Goal: Task Accomplishment & Management: Use online tool/utility

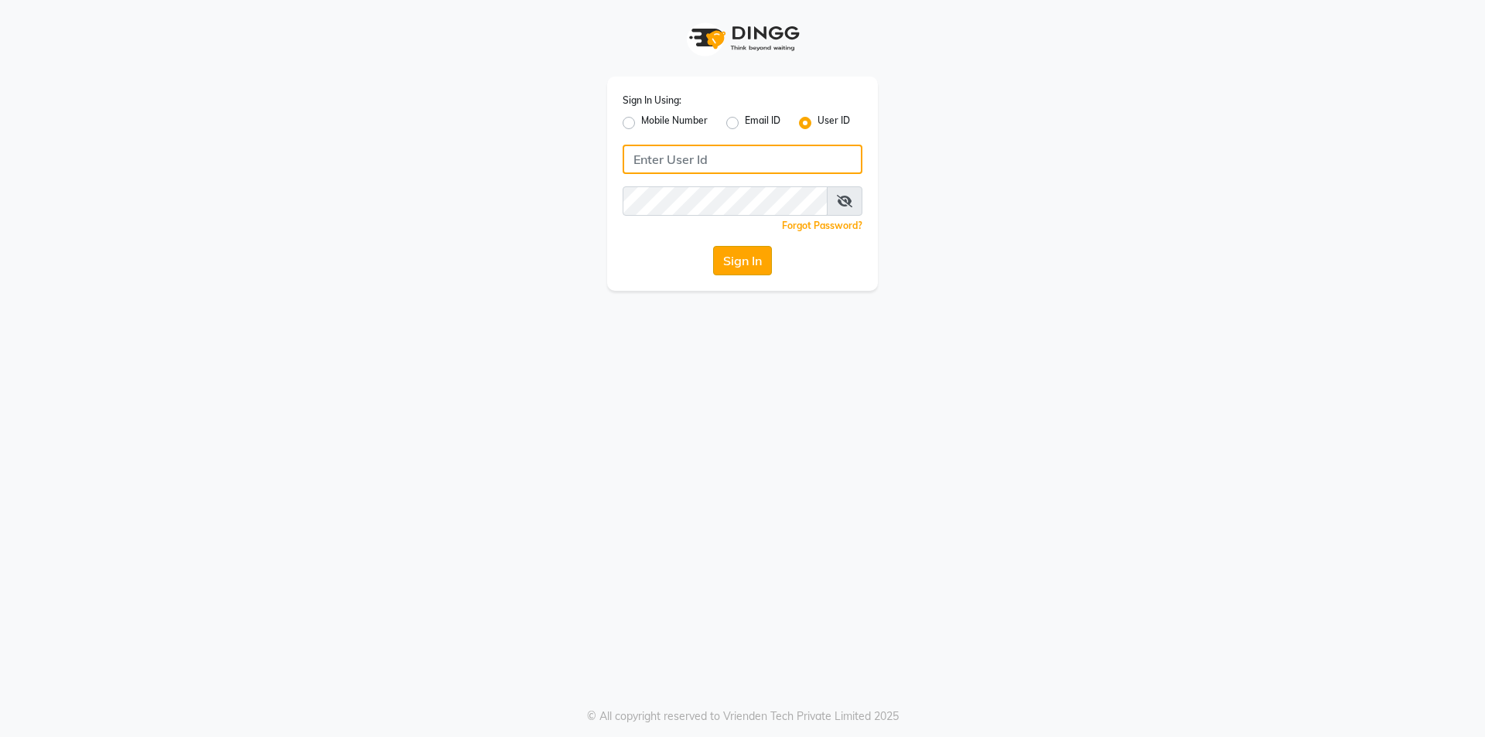
type input "Waves123"
click at [744, 256] on button "Sign In" at bounding box center [742, 260] width 59 height 29
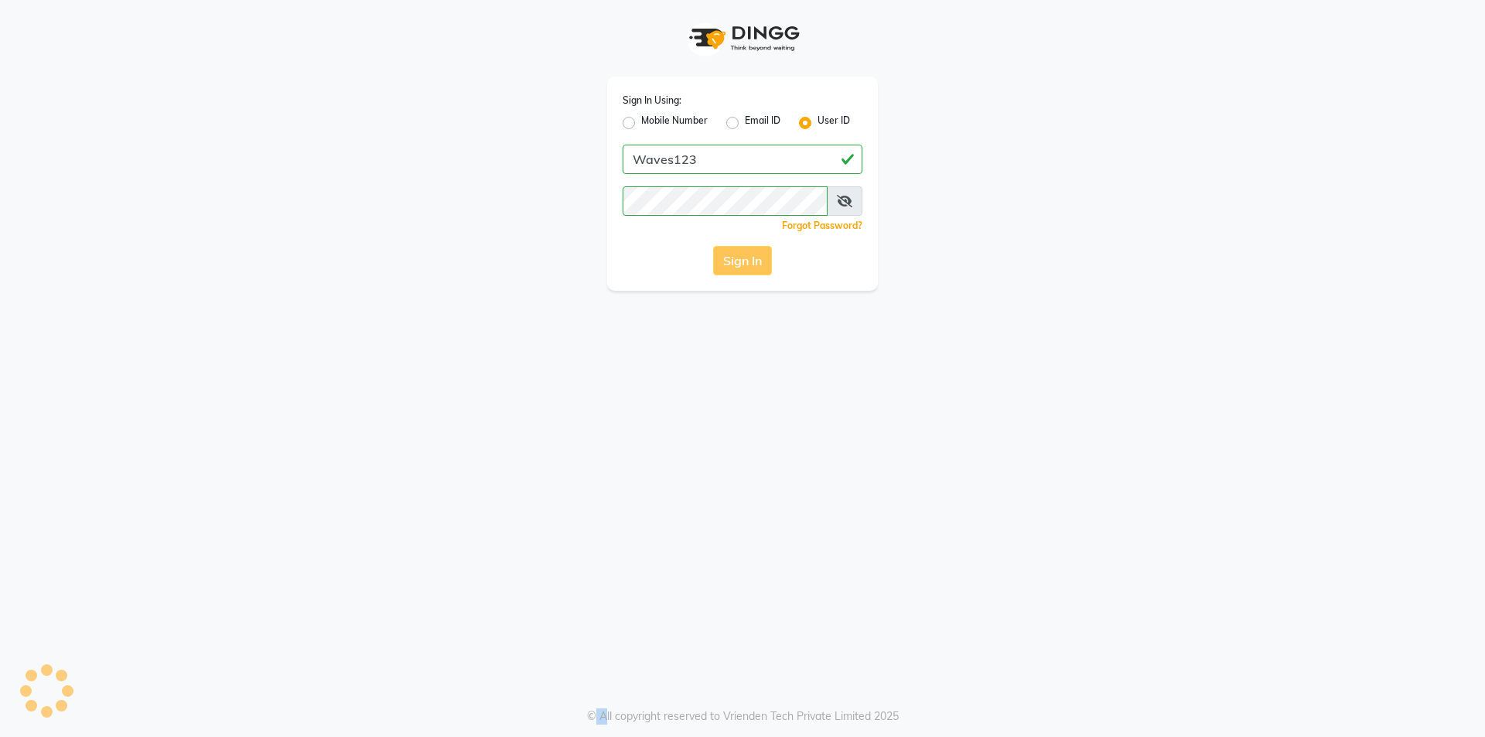
click at [744, 256] on div "Sign In" at bounding box center [743, 260] width 240 height 29
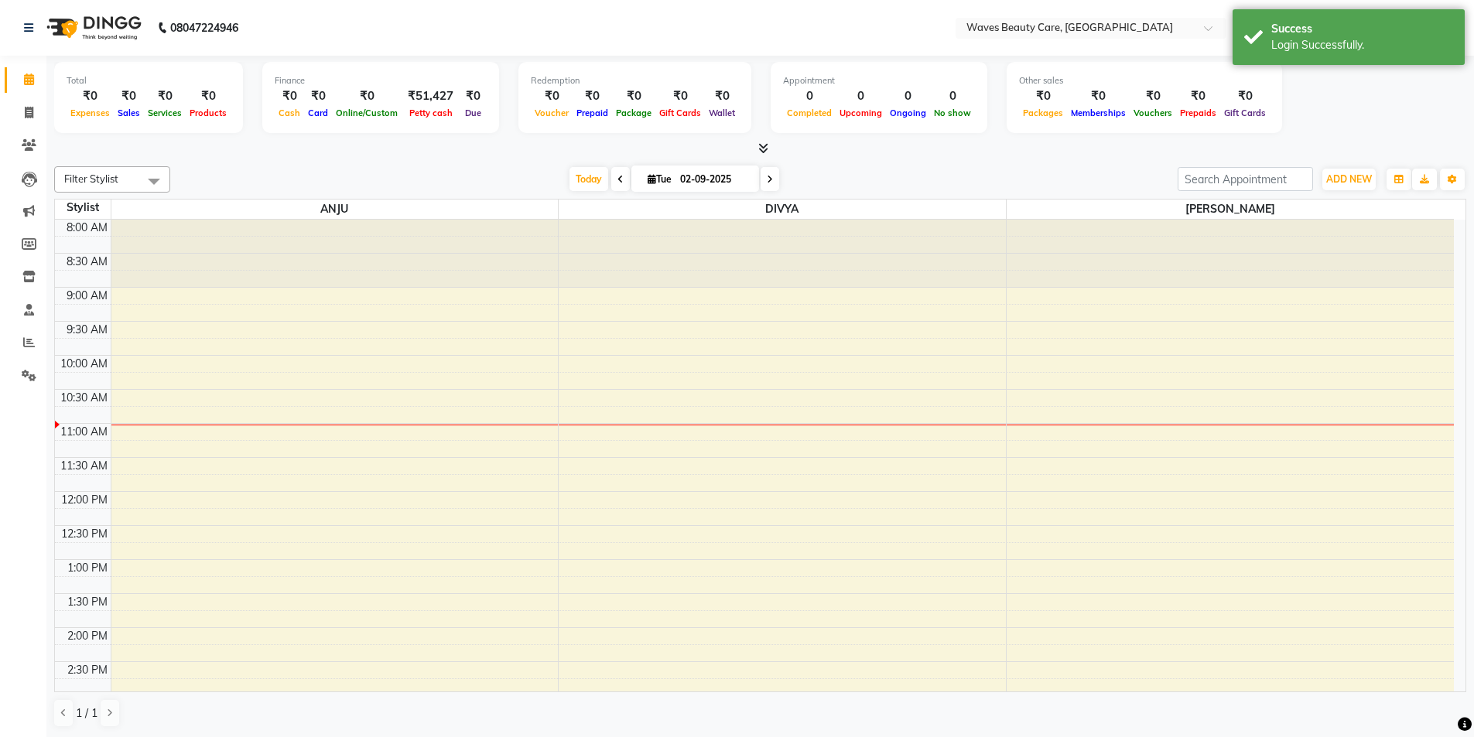
click at [874, 192] on div "Filter Stylist Select All ANJU DIVYA Yoganandhi [PERSON_NAME] [DATE] [DATE] Tog…" at bounding box center [760, 179] width 1412 height 26
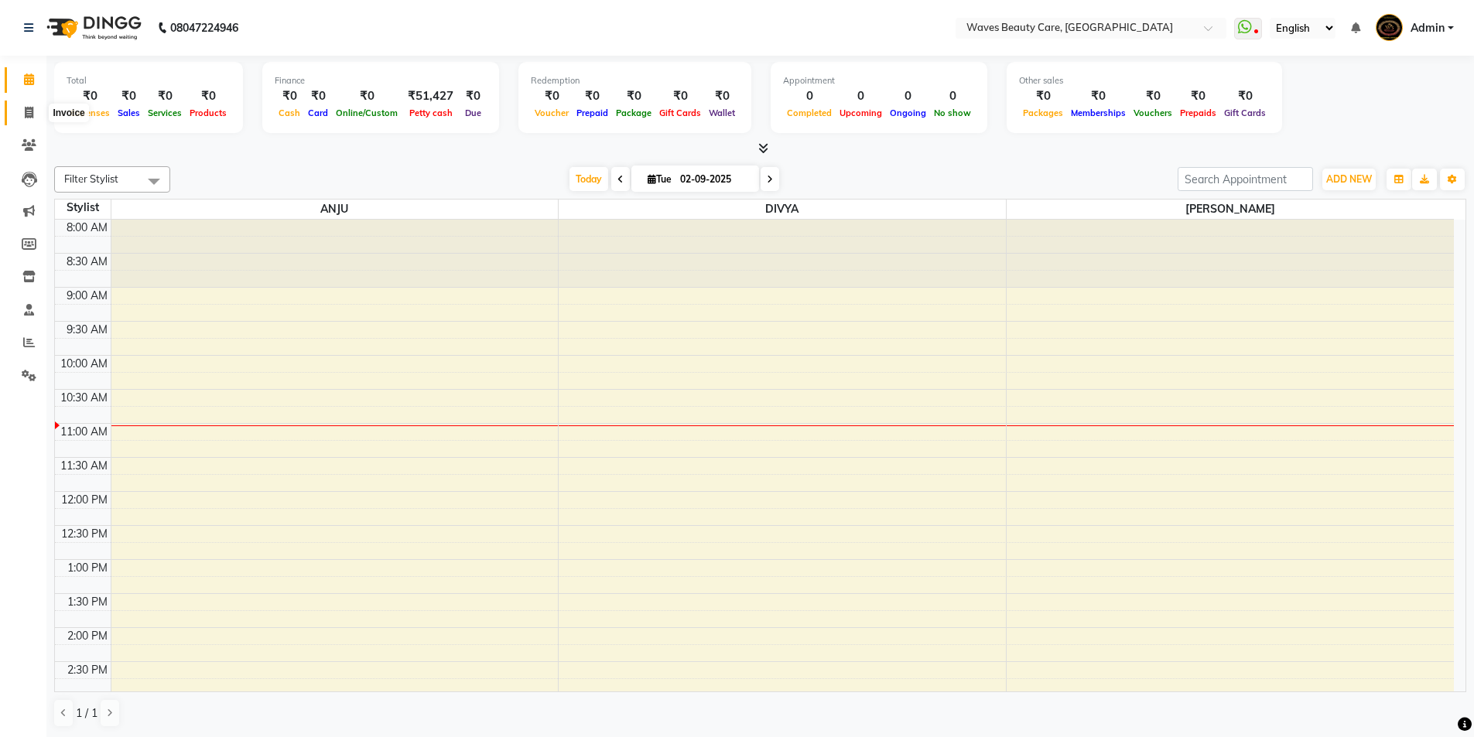
click at [34, 113] on span at bounding box center [28, 113] width 27 height 18
select select "5946"
select select "service"
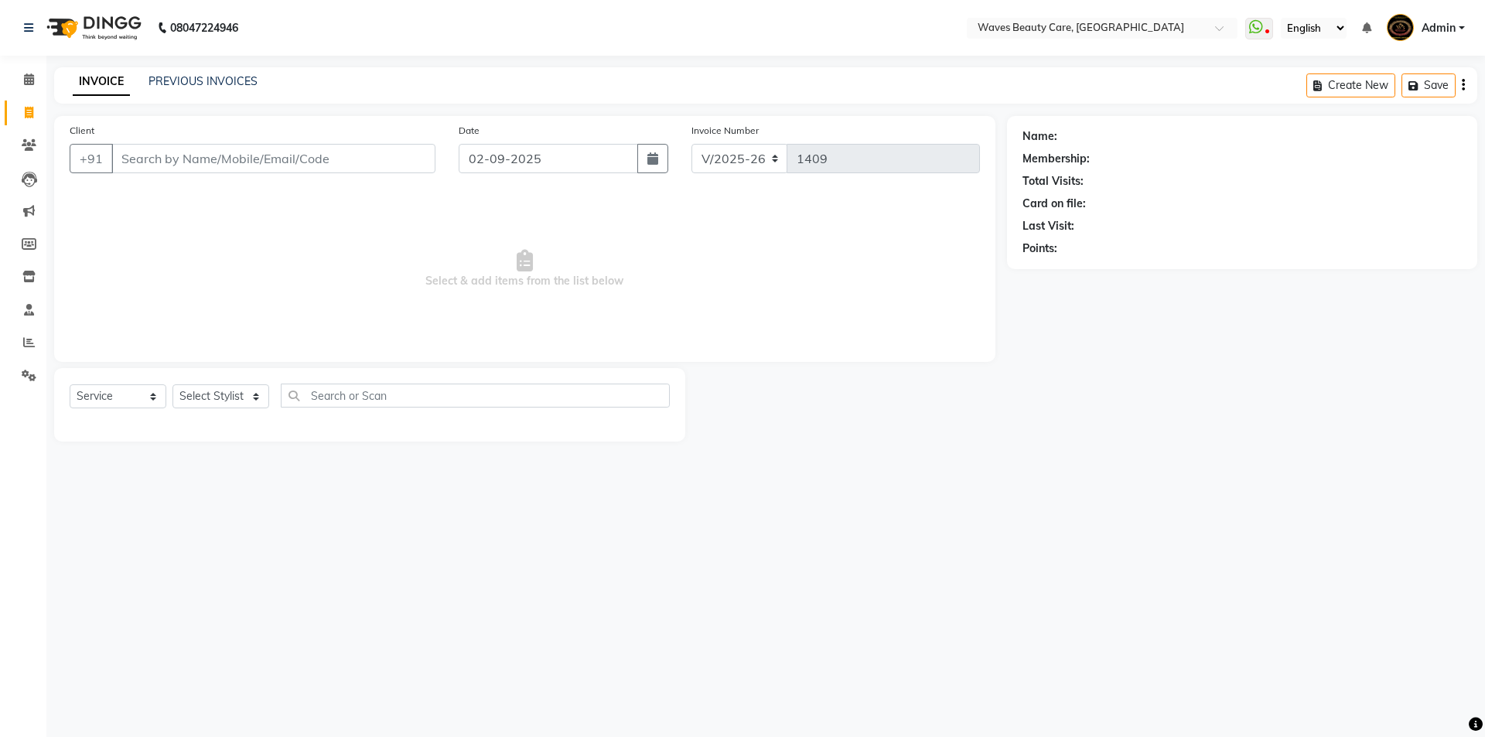
click at [311, 153] on input "Client" at bounding box center [273, 158] width 324 height 29
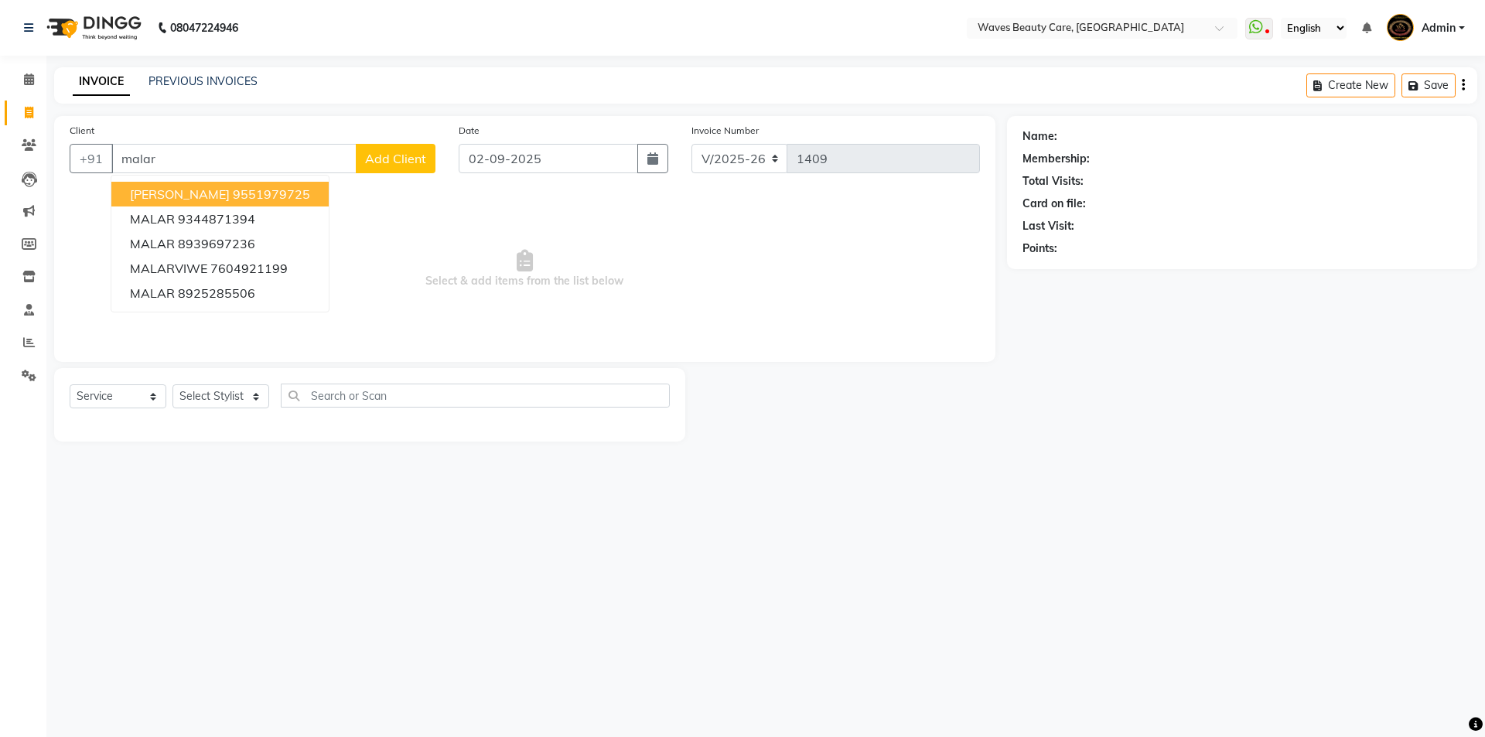
click at [286, 203] on button "[PERSON_NAME] 9551979725" at bounding box center [219, 194] width 217 height 25
type input "9551979725"
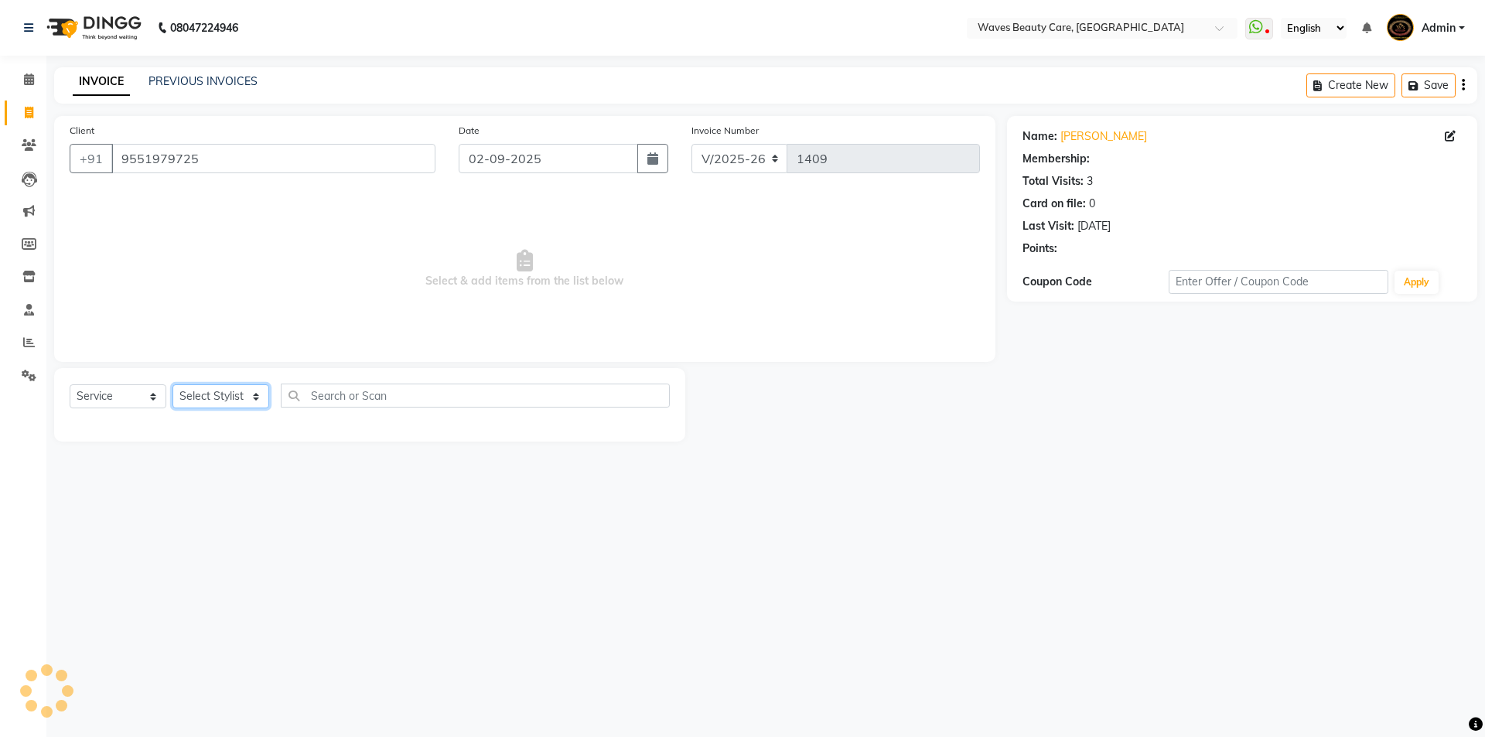
click at [239, 390] on select "Select Stylist ANJU DIVYA Yoganandhi [PERSON_NAME]" at bounding box center [221, 396] width 97 height 24
select select "42275"
click at [173, 384] on select "Select Stylist ANJU DIVYA Yoganandhi [PERSON_NAME]" at bounding box center [221, 396] width 97 height 24
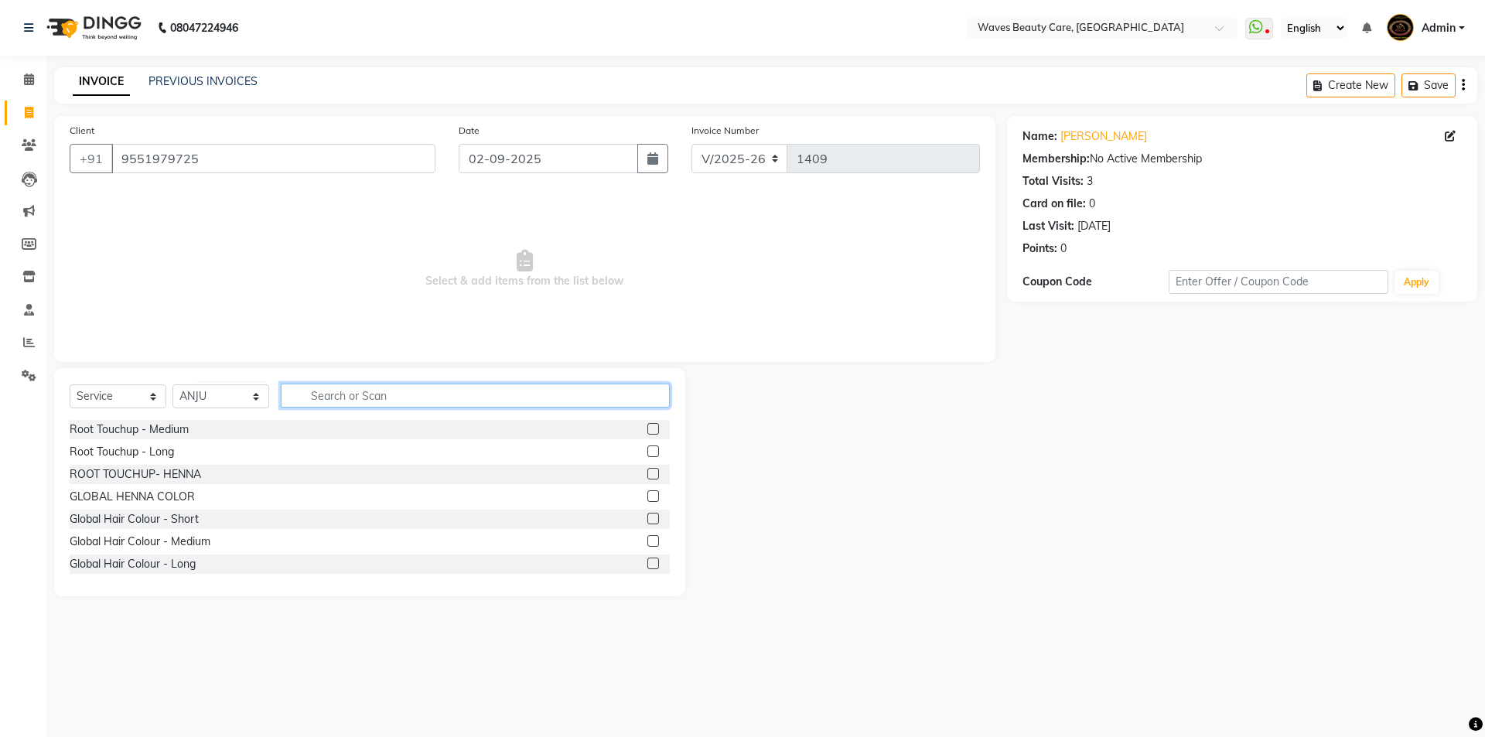
click at [321, 384] on input "text" at bounding box center [475, 396] width 389 height 24
type input "thre"
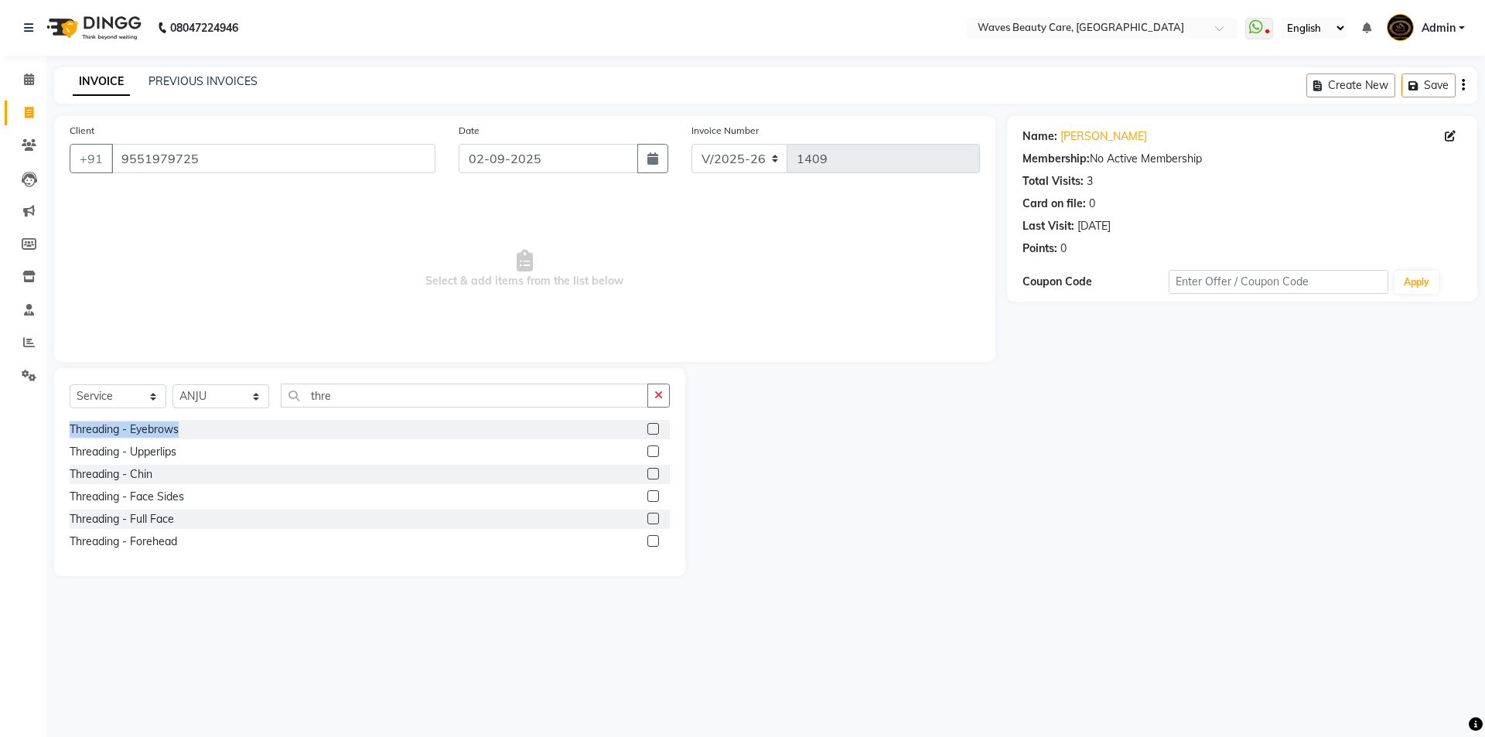
drag, startPoint x: 656, startPoint y: 408, endPoint x: 637, endPoint y: 436, distance: 33.9
click at [641, 436] on div "Select Service Product Membership Package Voucher Prepaid Gift Card Select Styl…" at bounding box center [369, 472] width 631 height 208
click at [650, 427] on label at bounding box center [653, 429] width 12 height 12
click at [650, 427] on input "checkbox" at bounding box center [652, 430] width 10 height 10
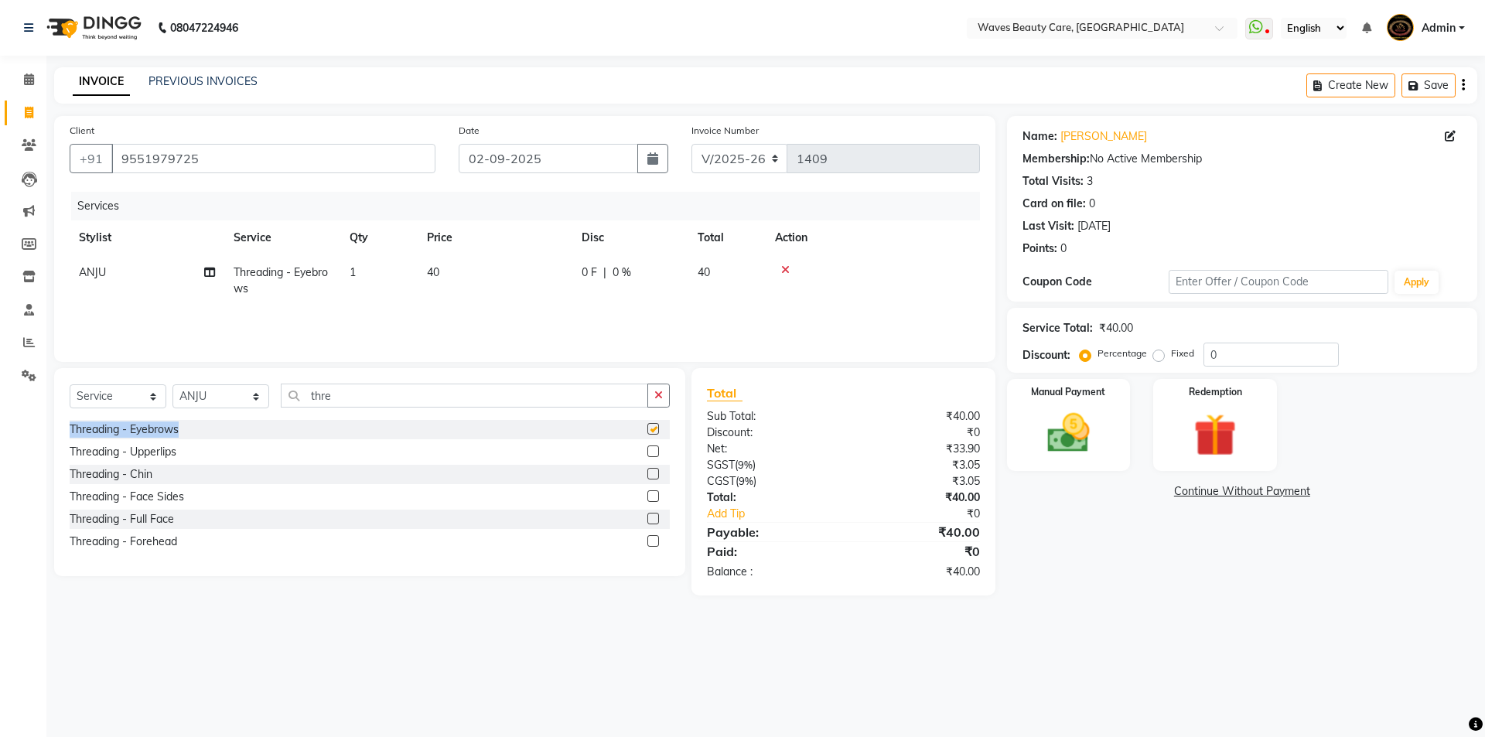
checkbox input "false"
click at [1075, 426] on img at bounding box center [1069, 433] width 72 height 51
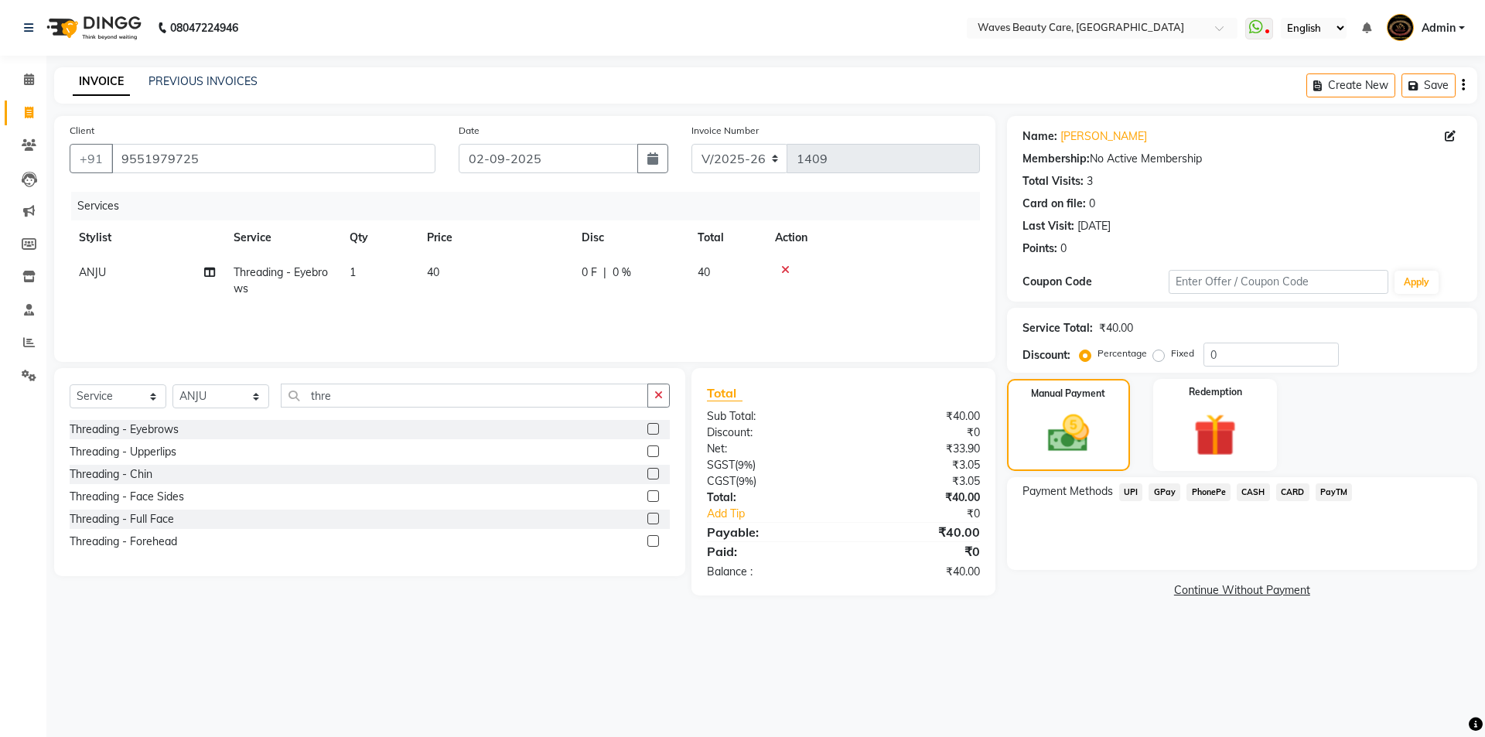
click at [1074, 622] on main "INVOICE PREVIOUS INVOICES Create New Save Client [PHONE_NUMBER] Date [DATE] Inv…" at bounding box center [765, 346] width 1439 height 558
click at [1259, 496] on span "CASH" at bounding box center [1253, 492] width 33 height 18
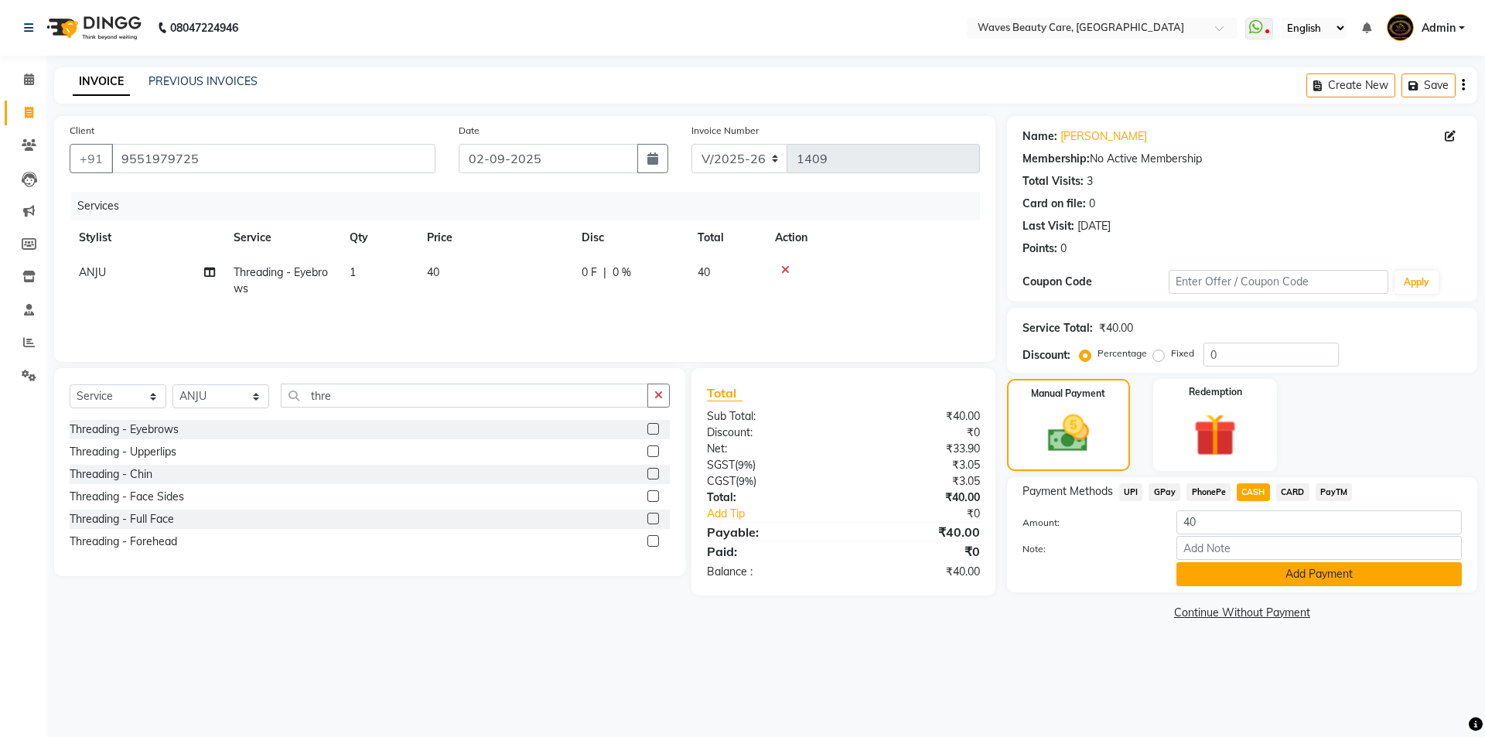
click at [1245, 575] on button "Add Payment" at bounding box center [1319, 574] width 285 height 24
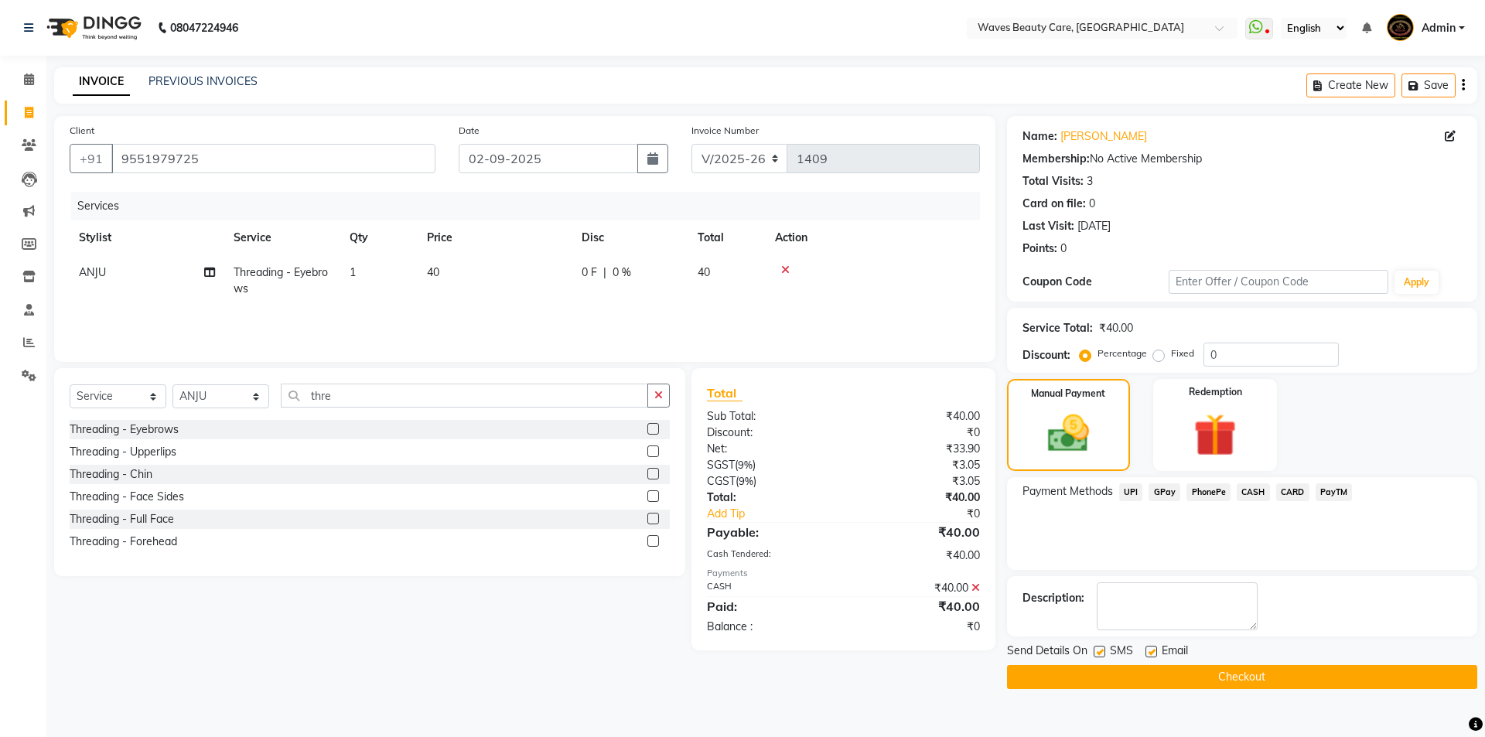
click at [1242, 678] on button "Checkout" at bounding box center [1242, 677] width 470 height 24
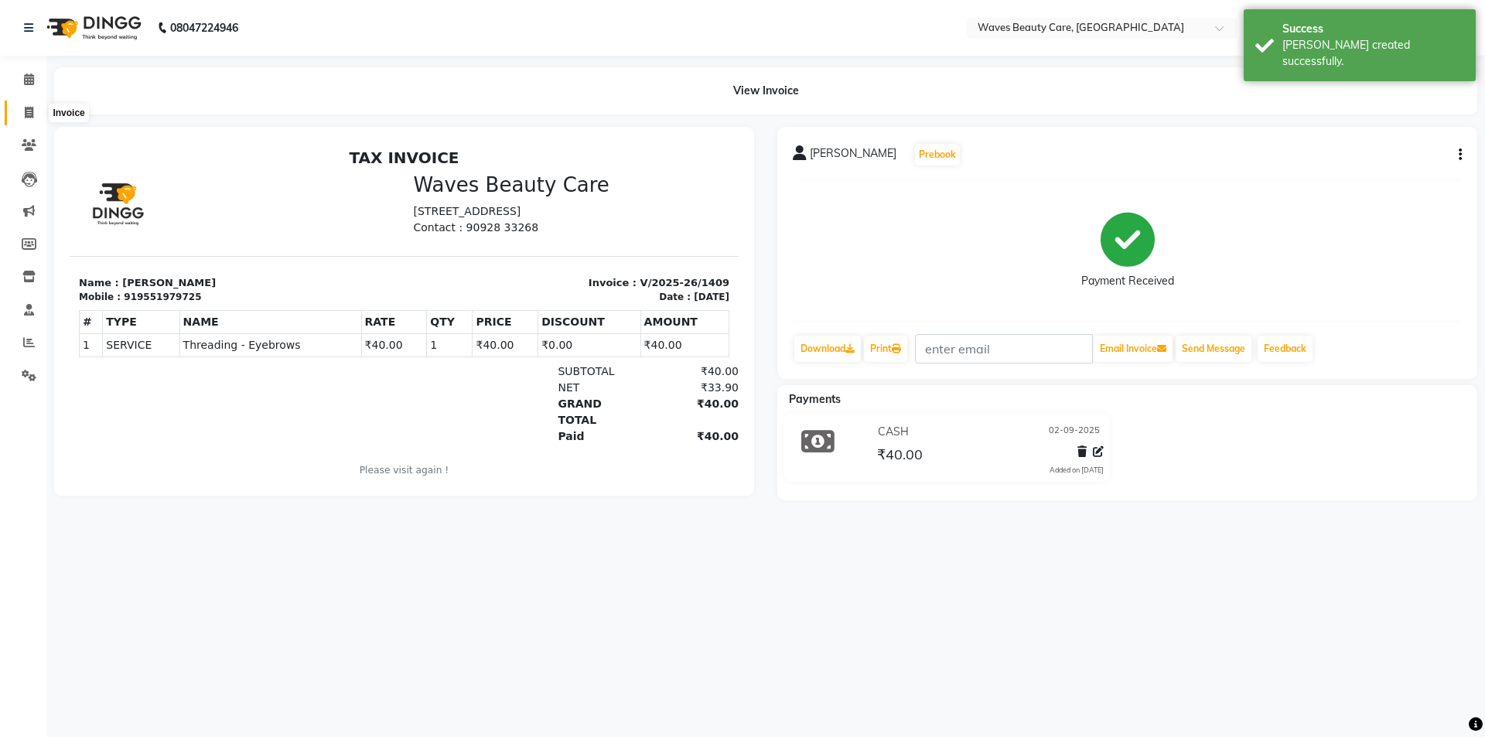
click at [25, 112] on icon at bounding box center [29, 113] width 9 height 12
select select "service"
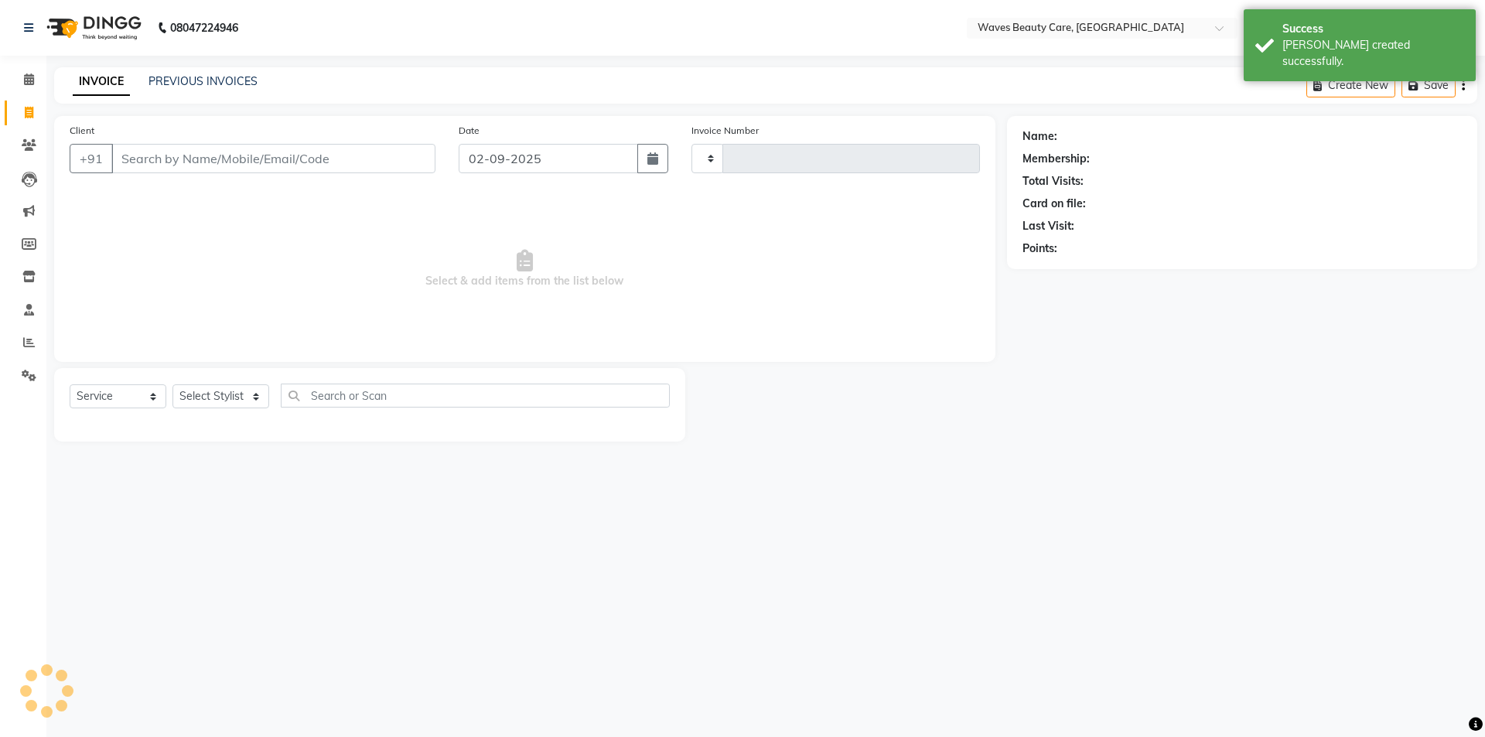
type input "1410"
select select "5946"
